Goal: Task Accomplishment & Management: Manage account settings

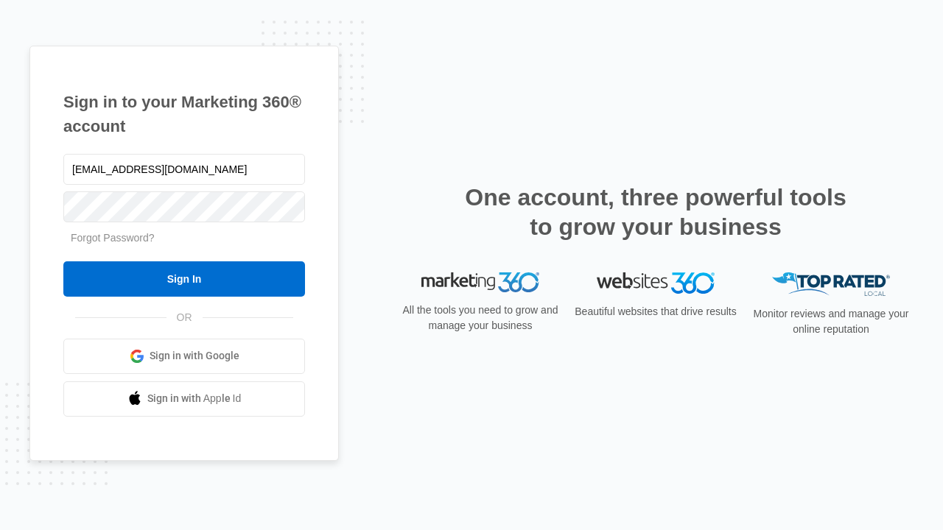
type input "dankie614@gmail.com"
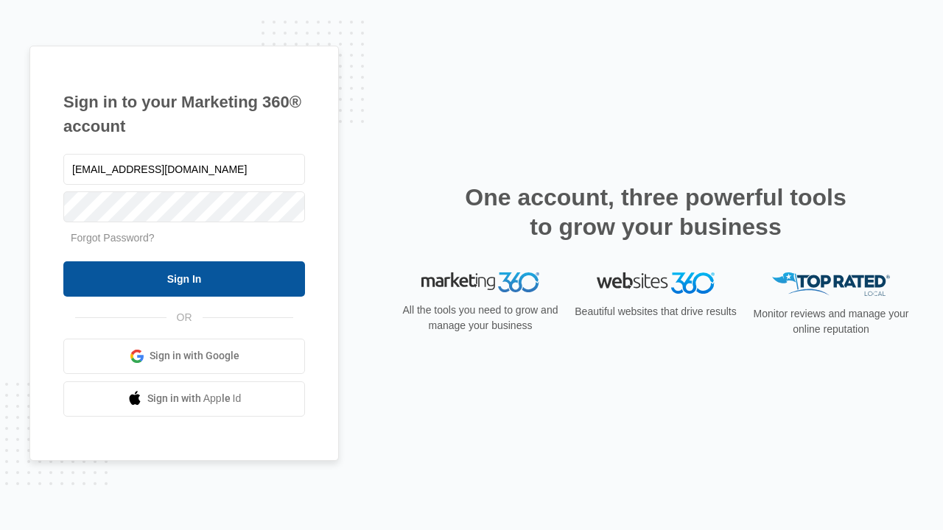
click at [184, 278] on input "Sign In" at bounding box center [184, 278] width 242 height 35
